Goal: Task Accomplishment & Management: Use online tool/utility

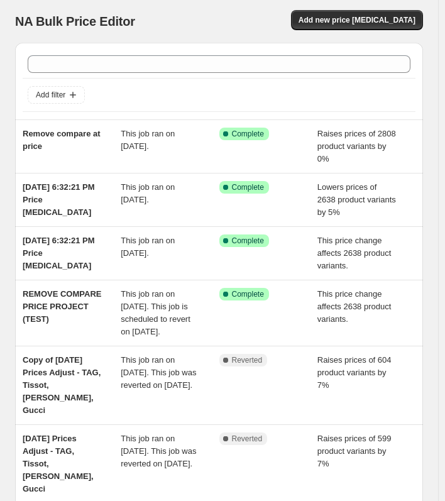
drag, startPoint x: 346, startPoint y: 30, endPoint x: 344, endPoint y: 36, distance: 6.6
click at [345, 35] on div "NA Bulk Price Editor. This page is ready NA Bulk Price Editor Add new price [ME…" at bounding box center [219, 21] width 408 height 43
click at [346, 21] on span "Add new price [MEDICAL_DATA]" at bounding box center [357, 20] width 117 height 10
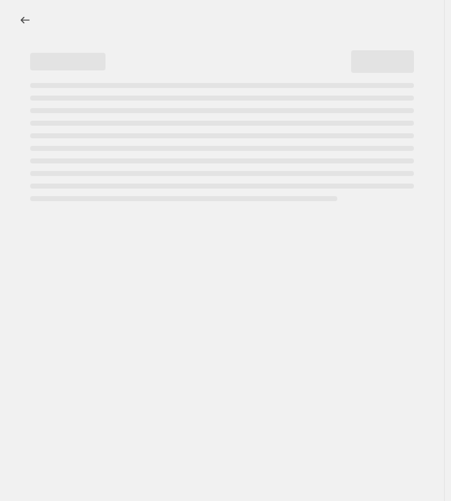
select select "percentage"
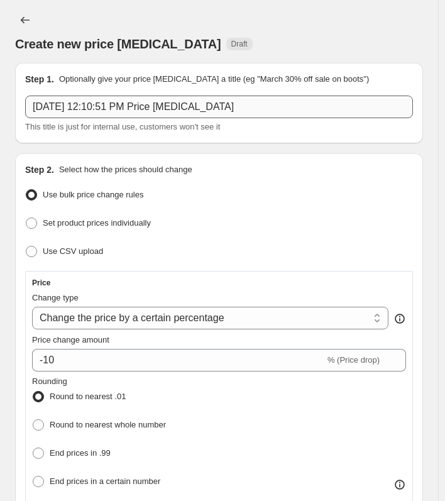
scroll to position [63, 0]
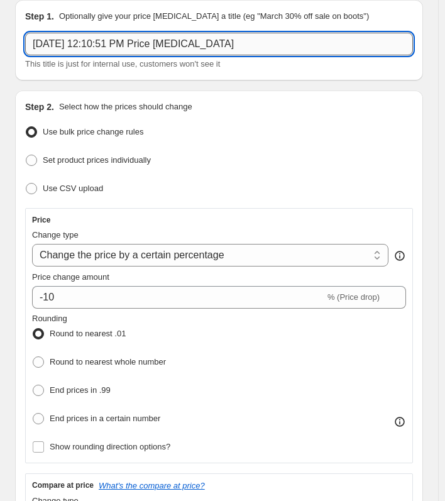
click at [106, 51] on input "[DATE] 12:10:51 PM Price [MEDICAL_DATA]" at bounding box center [219, 44] width 388 height 23
type input "U"
type input "Gucci 10% lower"
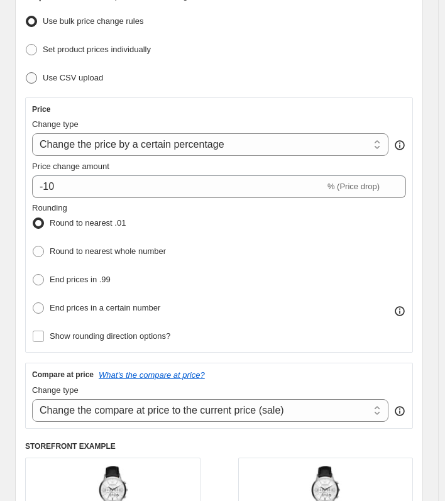
scroll to position [189, 0]
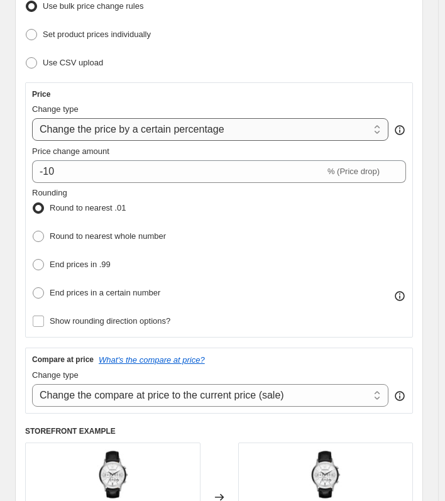
click at [111, 128] on select "Change the price to a certain amount Change the price by a certain amount Chang…" at bounding box center [210, 129] width 356 height 23
click at [32, 118] on select "Change the price to a certain amount Change the price by a certain amount Chang…" at bounding box center [210, 129] width 356 height 23
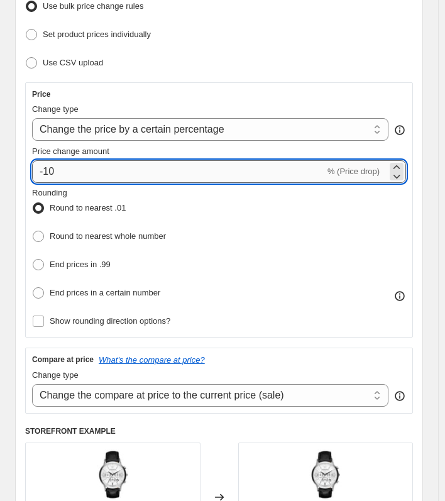
click at [112, 175] on input "-10" at bounding box center [178, 171] width 293 height 23
type input "-11"
click at [88, 261] on span "End prices in .99" at bounding box center [80, 264] width 61 height 9
click at [33, 260] on input "End prices in .99" at bounding box center [33, 259] width 1 height 1
radio input "true"
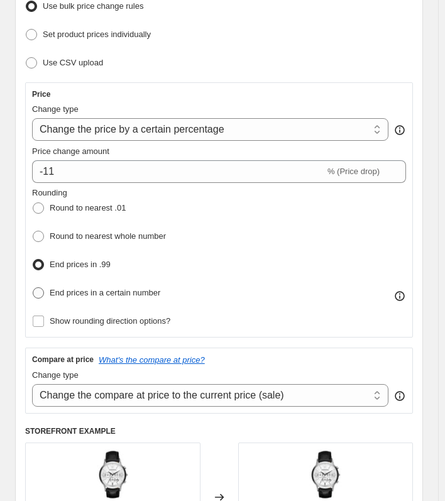
click at [96, 289] on span "End prices in a certain number" at bounding box center [105, 292] width 111 height 9
click at [33, 288] on input "End prices in a certain number" at bounding box center [33, 287] width 1 height 1
radio input "true"
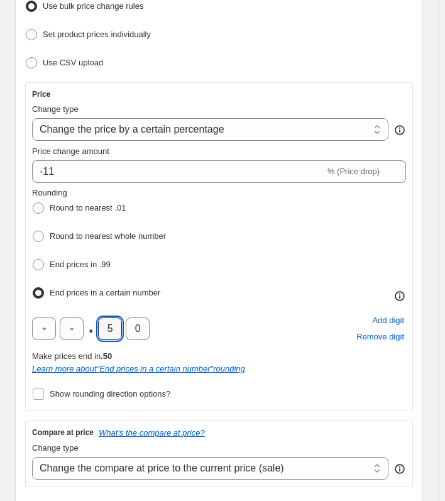
drag, startPoint x: 111, startPoint y: 324, endPoint x: 40, endPoint y: 305, distance: 73.5
click at [44, 307] on div "Rounding Round to nearest .01 Round to nearest whole number End prices in .99 E…" at bounding box center [219, 295] width 374 height 217
type input "8"
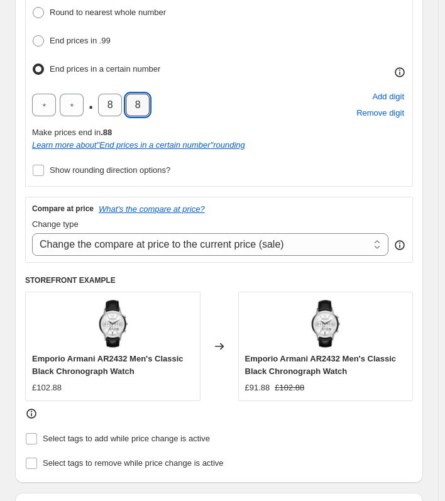
scroll to position [440, 0]
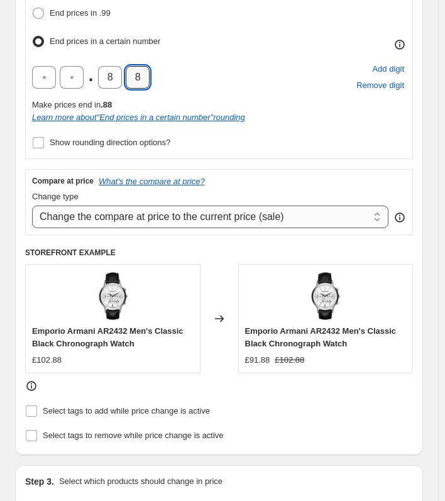
type input "8"
click at [120, 218] on select "Change the compare at price to the current price (sale) Change the compare at p…" at bounding box center [210, 217] width 356 height 23
click at [32, 206] on select "Change the compare at price to the current price (sale) Change the compare at p…" at bounding box center [210, 217] width 356 height 23
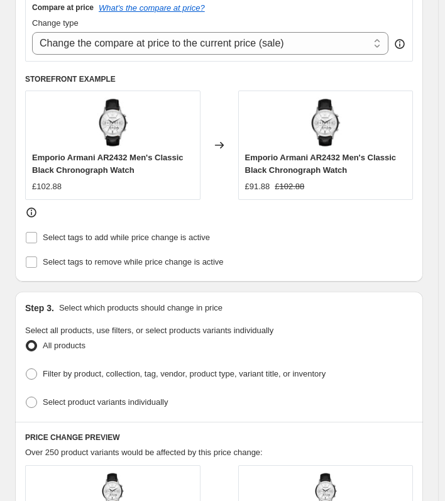
scroll to position [629, 0]
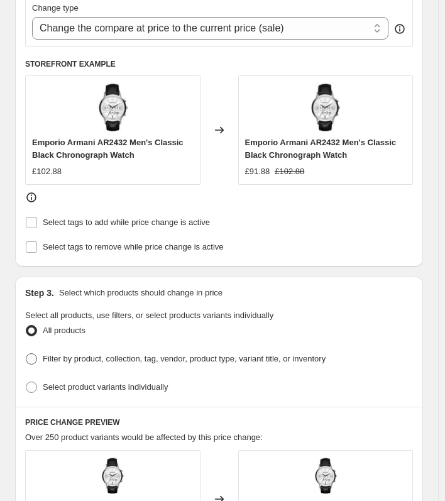
click at [113, 354] on span "Filter by product, collection, tag, vendor, product type, variant title, or inv…" at bounding box center [184, 358] width 283 height 9
click at [26, 353] on input "Filter by product, collection, tag, vendor, product type, variant title, or inv…" at bounding box center [26, 353] width 1 height 1
radio input "true"
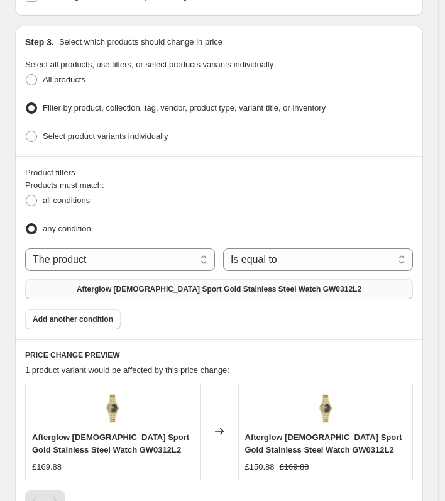
scroll to position [880, 0]
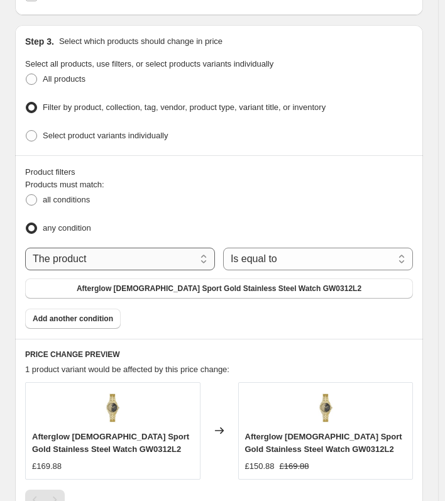
click at [101, 260] on select "The product The product's collection The product's tag The product's vendor The…" at bounding box center [120, 259] width 190 height 23
select select "vendor"
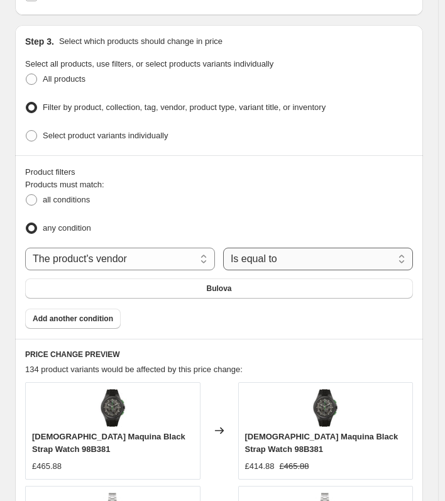
click at [258, 248] on select "Is equal to Is not equal to" at bounding box center [318, 259] width 190 height 23
click at [226, 248] on select "Is equal to Is not equal to" at bounding box center [318, 259] width 190 height 23
click at [203, 278] on button "Bulova" at bounding box center [219, 288] width 388 height 20
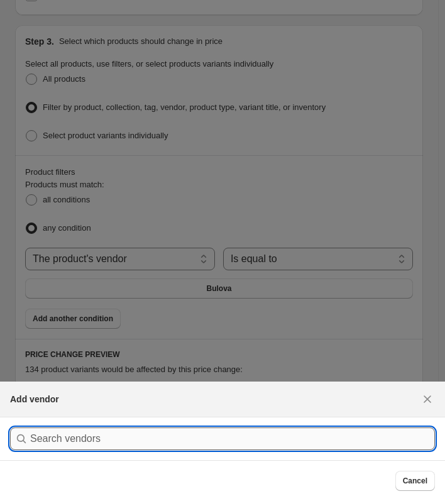
click at [170, 427] on input ":r2j:" at bounding box center [232, 438] width 405 height 23
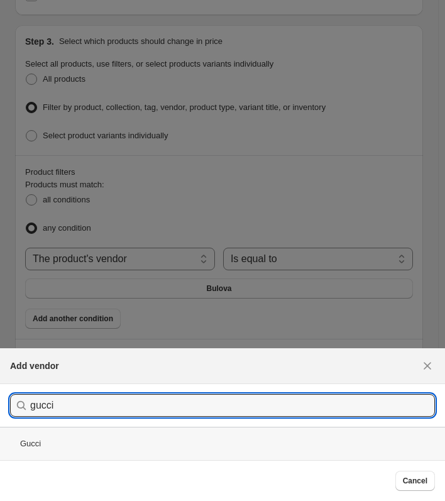
type input "gucci"
click at [133, 441] on div "Gucci" at bounding box center [222, 443] width 445 height 33
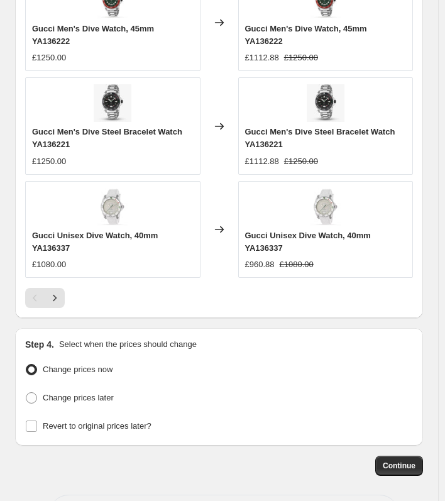
scroll to position [1498, 0]
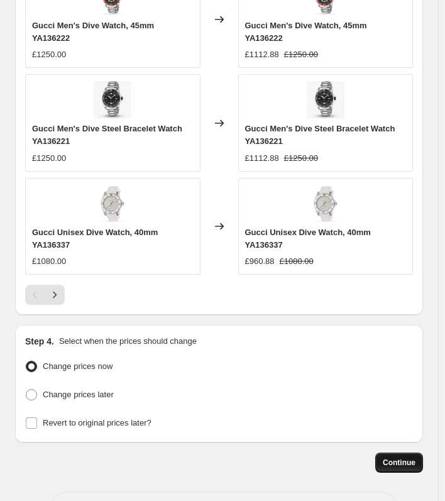
click at [400, 458] on span "Continue" at bounding box center [399, 463] width 33 height 10
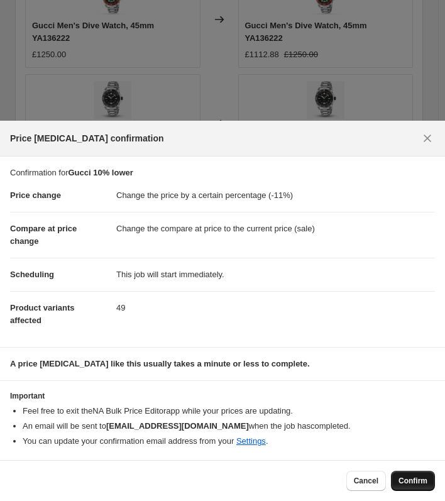
click at [415, 485] on span "Confirm" at bounding box center [412, 481] width 29 height 10
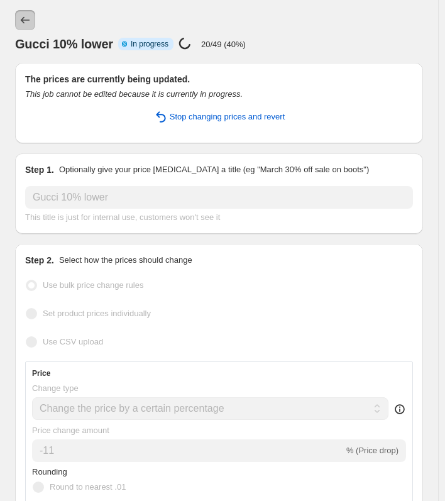
click at [26, 20] on icon "Price change jobs" at bounding box center [25, 20] width 9 height 7
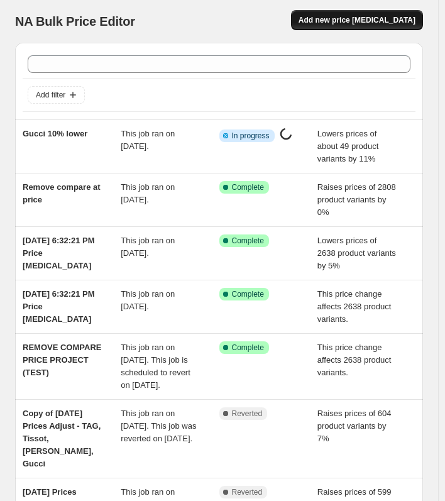
click at [335, 23] on span "Add new price [MEDICAL_DATA]" at bounding box center [357, 20] width 117 height 10
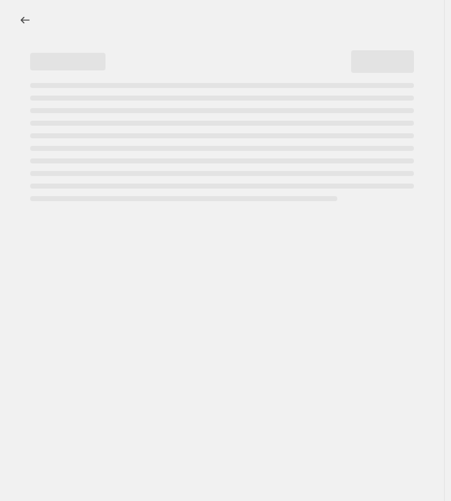
select select "percentage"
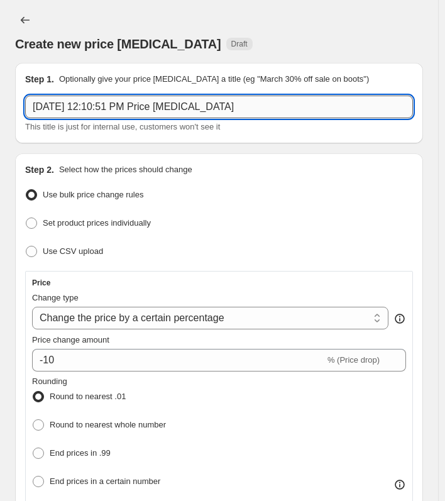
click at [116, 106] on input "[DATE] 12:10:51 PM Price [MEDICAL_DATA]" at bounding box center [219, 107] width 388 height 23
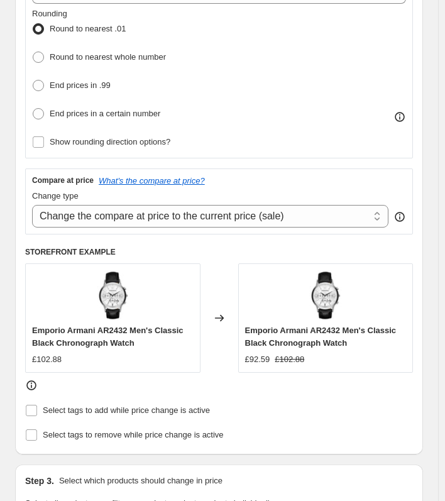
scroll to position [377, 0]
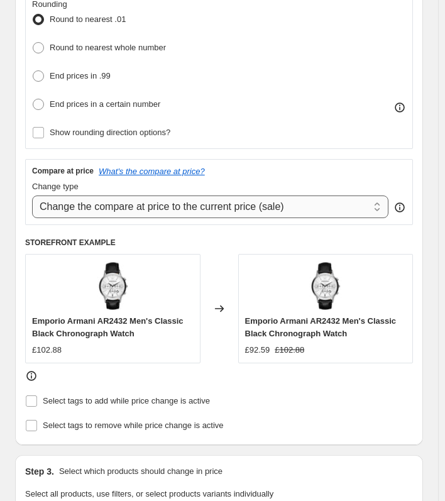
type input "Tissot lower 10%"
click at [124, 212] on select "Change the compare at price to the current price (sale) Change the compare at p…" at bounding box center [210, 206] width 356 height 23
click at [126, 211] on select "Change the compare at price to the current price (sale) Change the compare at p…" at bounding box center [210, 206] width 356 height 23
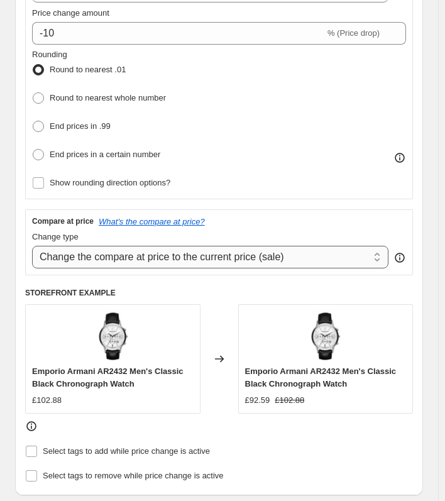
scroll to position [314, 0]
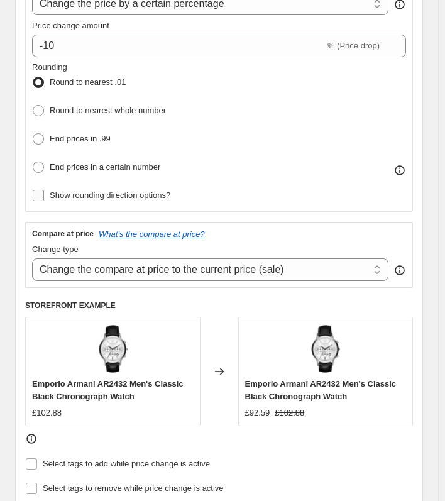
click at [121, 192] on span "Show rounding direction options?" at bounding box center [110, 194] width 121 height 9
click at [44, 192] on input "Show rounding direction options?" at bounding box center [38, 195] width 11 height 11
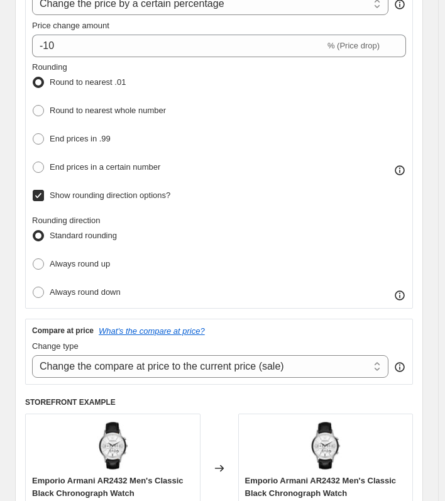
click at [114, 192] on span "Show rounding direction options?" at bounding box center [110, 194] width 121 height 9
click at [44, 192] on input "Show rounding direction options?" at bounding box center [38, 195] width 11 height 11
checkbox input "false"
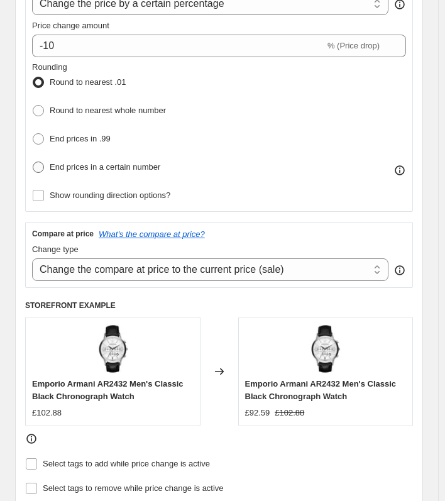
click at [114, 165] on span "End prices in a certain number" at bounding box center [105, 166] width 111 height 9
click at [33, 162] on input "End prices in a certain number" at bounding box center [33, 162] width 1 height 1
radio input "true"
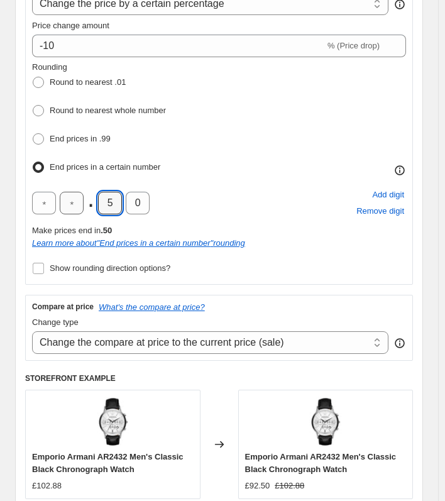
drag, startPoint x: 87, startPoint y: 197, endPoint x: 64, endPoint y: 194, distance: 22.8
click at [67, 195] on div ". 5 0" at bounding box center [91, 203] width 118 height 23
type input "8"
drag, startPoint x: 141, startPoint y: 198, endPoint x: 124, endPoint y: 198, distance: 17.0
click at [126, 198] on input "0" at bounding box center [138, 203] width 24 height 23
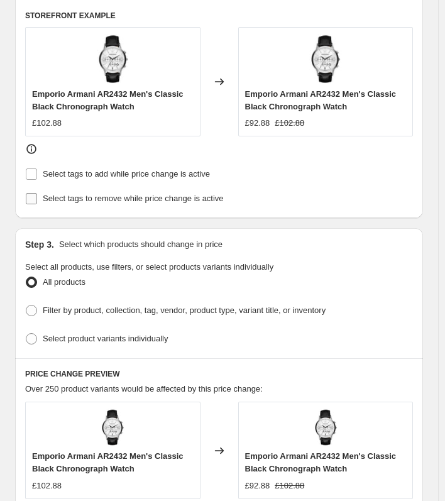
scroll to position [754, 0]
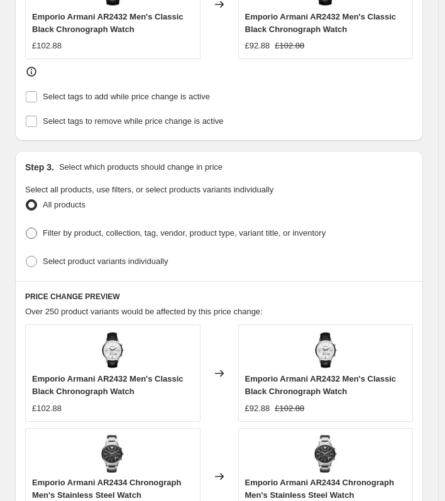
type input "8"
click at [146, 231] on span "Filter by product, collection, tag, vendor, product type, variant title, or inv…" at bounding box center [184, 232] width 283 height 9
click at [26, 228] on input "Filter by product, collection, tag, vendor, product type, variant title, or inv…" at bounding box center [26, 228] width 1 height 1
radio input "true"
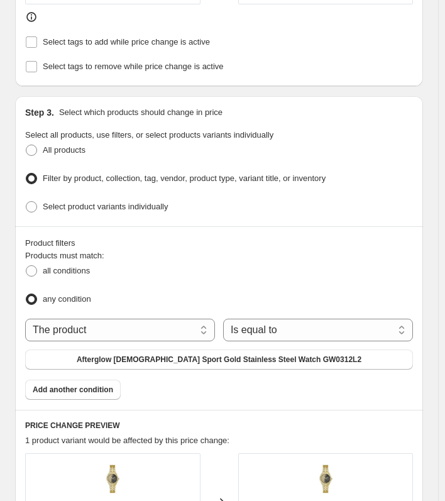
scroll to position [817, 0]
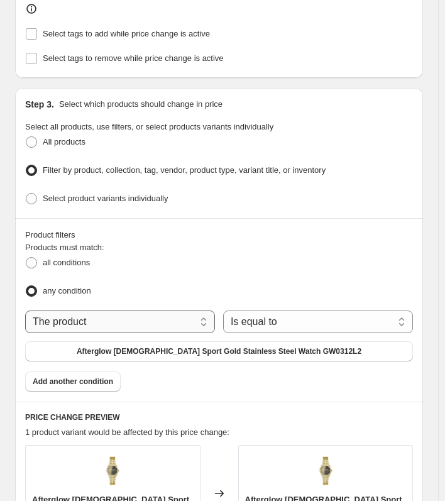
click at [176, 316] on select "The product The product's collection The product's tag The product's vendor The…" at bounding box center [120, 322] width 190 height 23
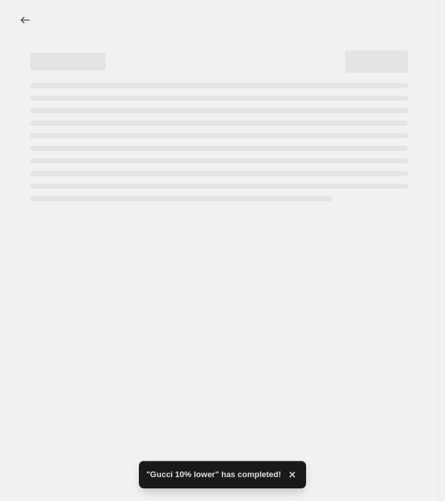
scroll to position [0, 0]
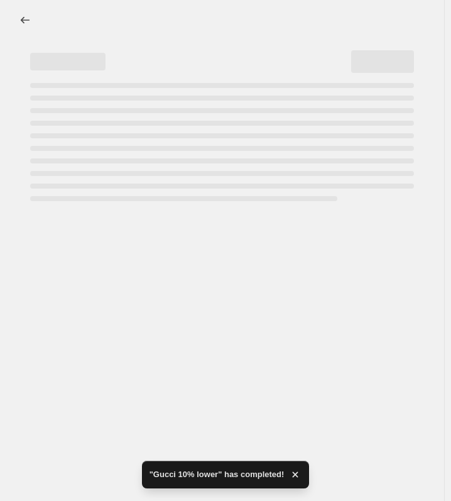
select select "percentage"
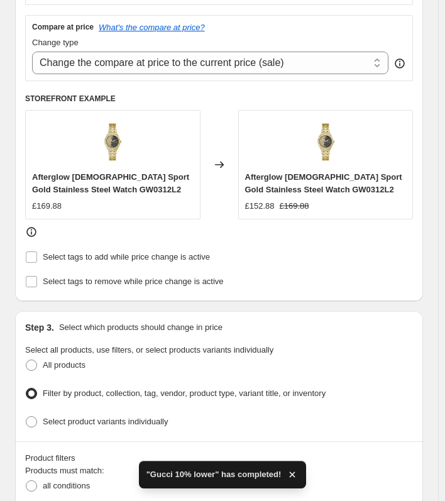
scroll to position [629, 0]
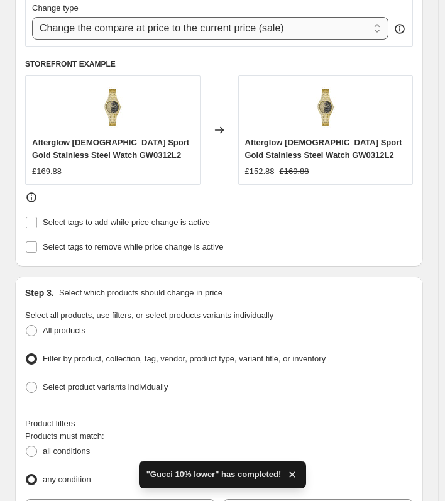
click at [99, 29] on select "Change the compare at price to the current price (sale) Change the compare at p…" at bounding box center [210, 28] width 356 height 23
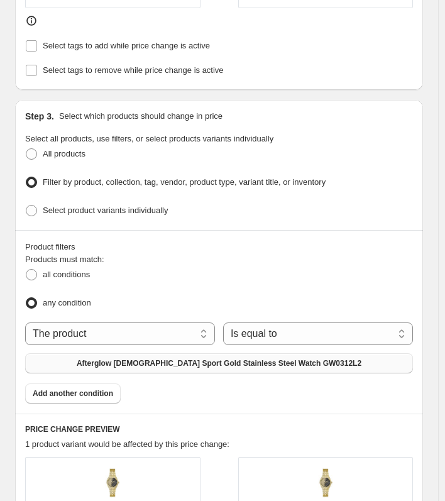
scroll to position [817, 0]
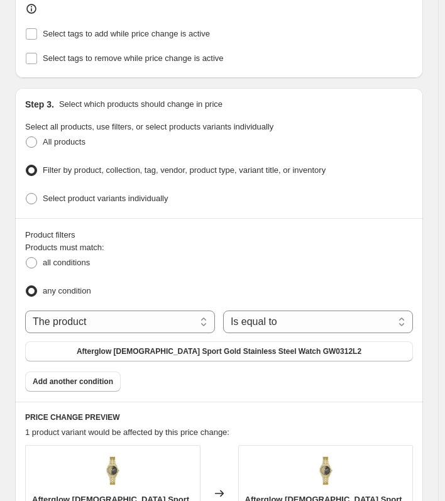
click at [89, 327] on div "The product The product's collection The product's tag The product's vendor The…" at bounding box center [219, 336] width 388 height 51
click at [91, 320] on select "The product The product's collection The product's tag The product's vendor The…" at bounding box center [120, 322] width 190 height 23
select select "vendor"
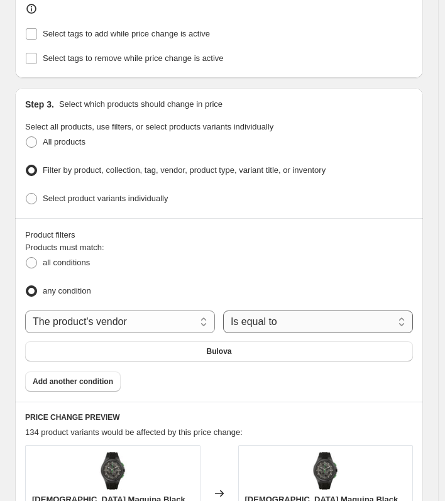
click at [272, 311] on select "Is equal to Is not equal to" at bounding box center [318, 322] width 190 height 23
click at [181, 341] on button "Bulova" at bounding box center [219, 351] width 388 height 20
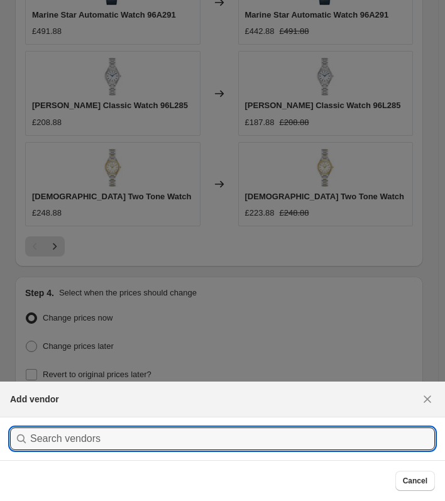
scroll to position [0, 0]
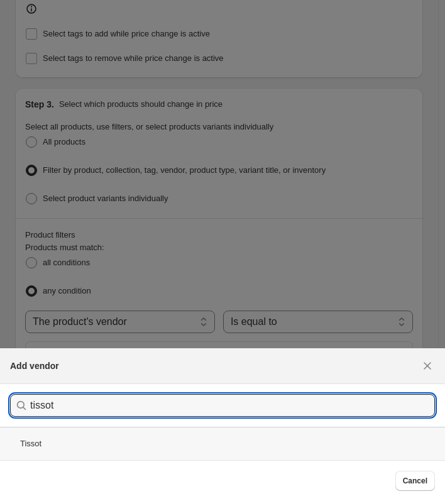
type input "tissot"
click at [198, 449] on div "Tissot" at bounding box center [222, 443] width 445 height 33
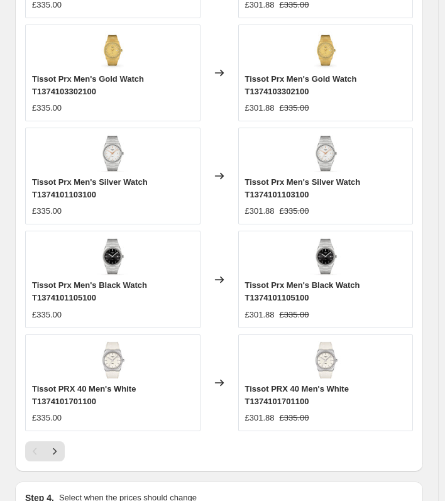
scroll to position [1536, 0]
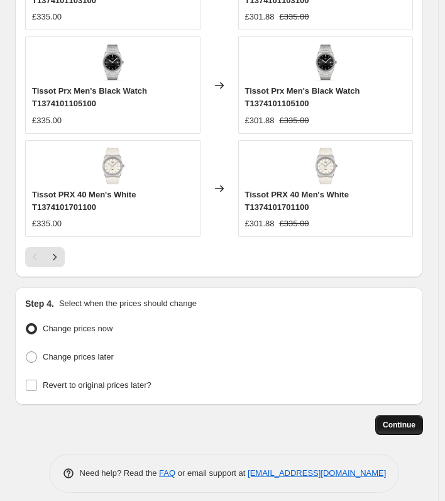
click at [404, 420] on span "Continue" at bounding box center [399, 425] width 33 height 10
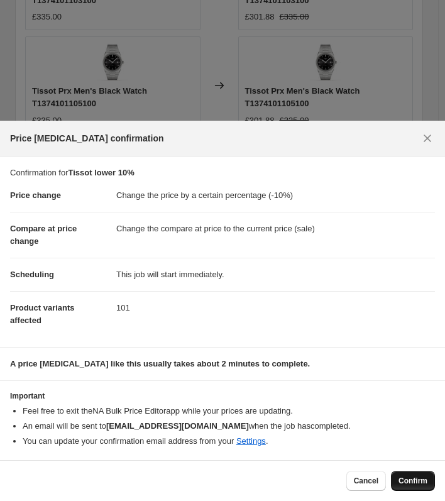
click at [415, 484] on span "Confirm" at bounding box center [412, 481] width 29 height 10
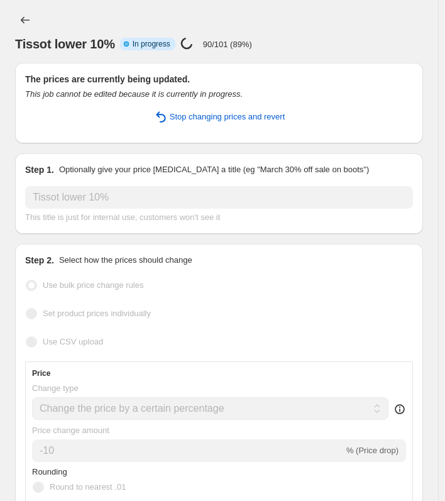
select select "percentage"
select select "vendor"
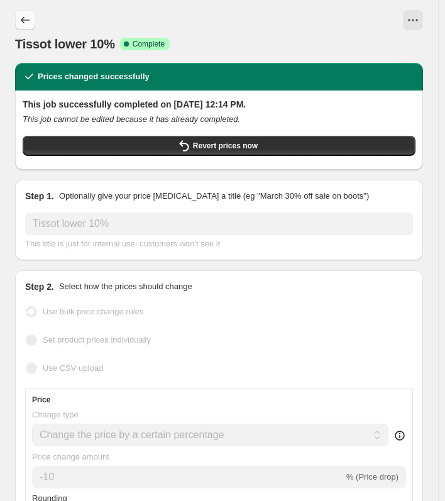
click at [26, 22] on icon "Price change jobs" at bounding box center [25, 20] width 13 height 13
